Goal: Task Accomplishment & Management: Complete application form

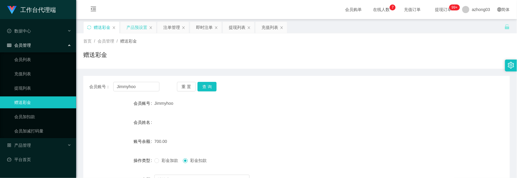
click at [131, 27] on div "产品预设置" at bounding box center [136, 27] width 21 height 11
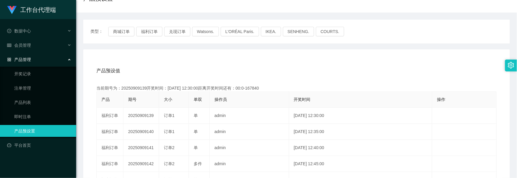
scroll to position [40, 0]
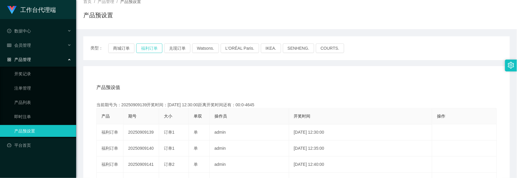
click at [148, 53] on button "福利订单" at bounding box center [149, 48] width 26 height 10
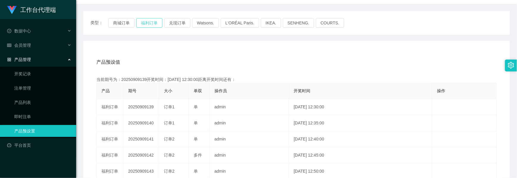
scroll to position [79, 0]
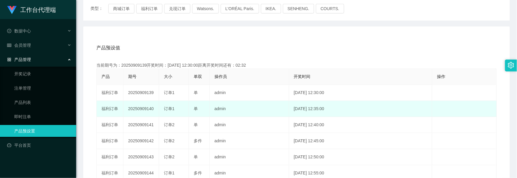
click at [142, 108] on td "20250909140" at bounding box center [141, 109] width 36 height 16
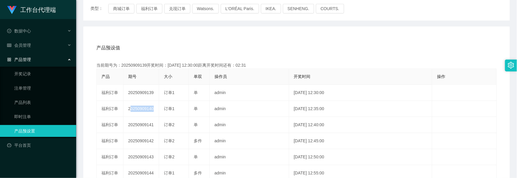
copy td "20250909140"
click at [121, 0] on html "工作台代理端 数据中心 会员管理 会员列表 充值列表 提现列表 赠送彩金 会员加扣款 会员加减打码量 产品管理 开奖记录 注单管理 产品列表 即时注单 产品预…" at bounding box center [258, 89] width 517 height 178
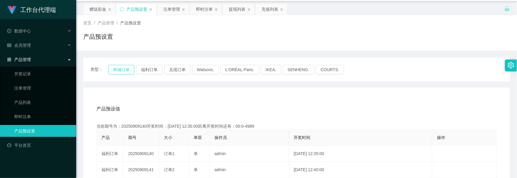
scroll to position [0, 0]
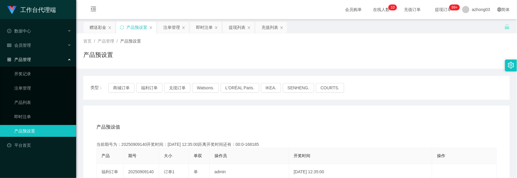
drag, startPoint x: 104, startPoint y: 29, endPoint x: 107, endPoint y: 57, distance: 28.7
click at [104, 29] on div "赠送彩金" at bounding box center [98, 27] width 17 height 11
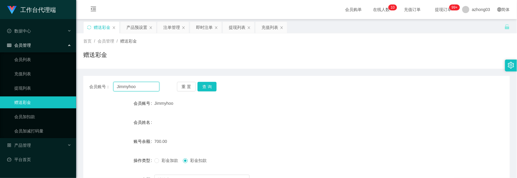
drag, startPoint x: 139, startPoint y: 87, endPoint x: 85, endPoint y: 83, distance: 54.6
click at [85, 83] on div "会员账号： [PERSON_NAME] 重 置 查 询" at bounding box center [296, 87] width 427 height 10
paste input "0136629933"
type input "0136629933"
click at [201, 86] on button "查 询" at bounding box center [207, 87] width 19 height 10
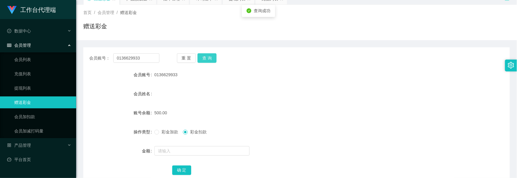
scroll to position [67, 0]
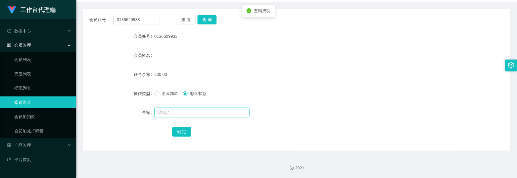
drag, startPoint x: 176, startPoint y: 115, endPoint x: 165, endPoint y: 108, distance: 12.7
click at [176, 115] on input "text" at bounding box center [201, 113] width 95 height 10
click at [154, 97] on div "彩金加款 彩金扣款" at bounding box center [278, 93] width 249 height 12
click at [162, 113] on input "text" at bounding box center [201, 113] width 95 height 10
type input "200"
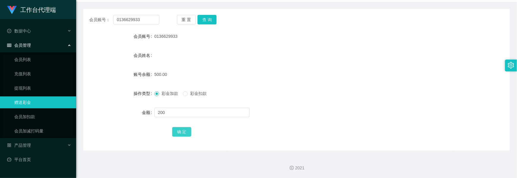
click at [180, 129] on button "确 定" at bounding box center [181, 132] width 19 height 10
